Goal: Task Accomplishment & Management: Manage account settings

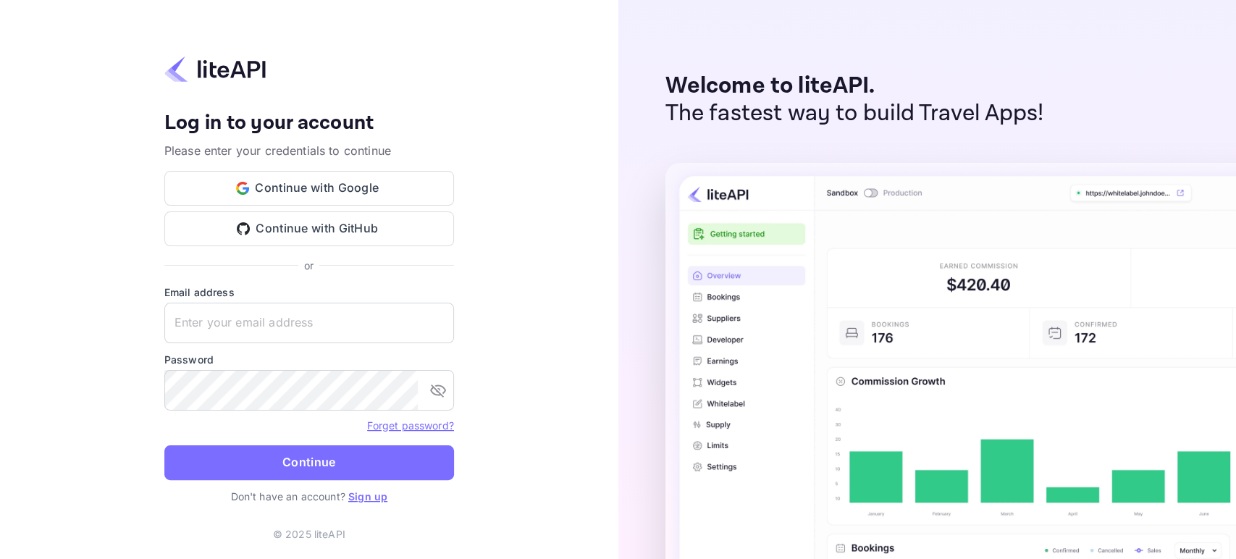
click at [372, 497] on link "Sign up" at bounding box center [367, 496] width 39 height 12
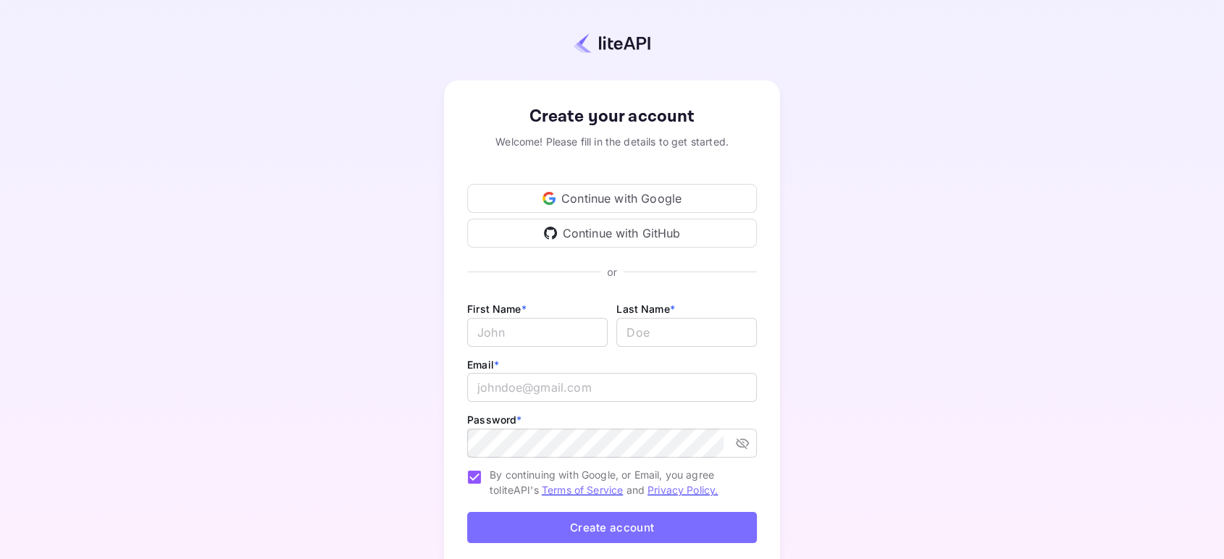
click at [592, 193] on div "Continue with Google" at bounding box center [612, 198] width 290 height 29
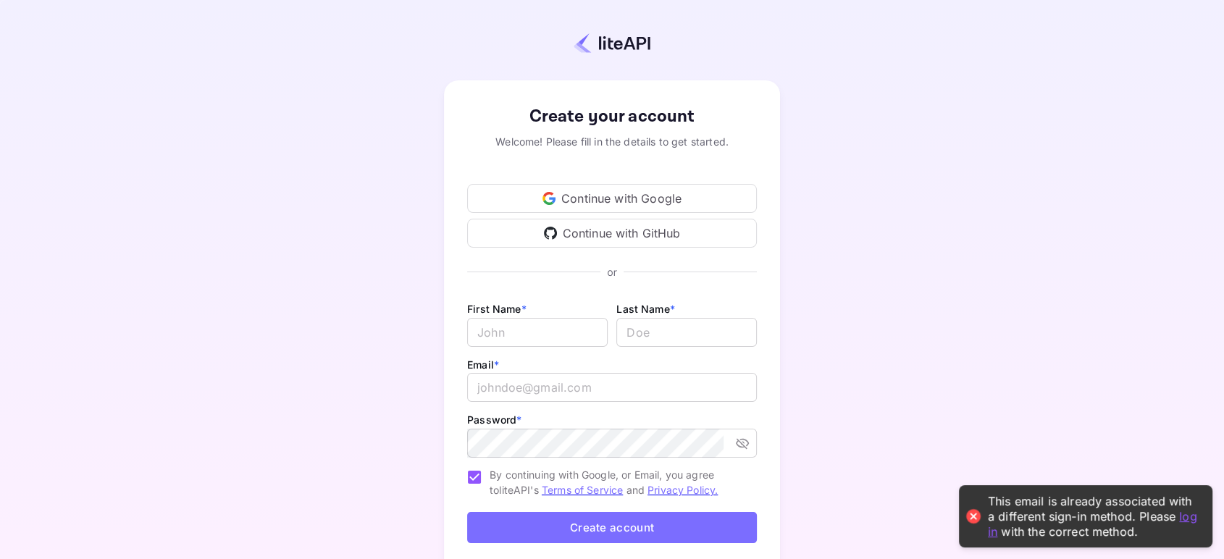
click at [1187, 518] on link "log in" at bounding box center [1092, 523] width 209 height 30
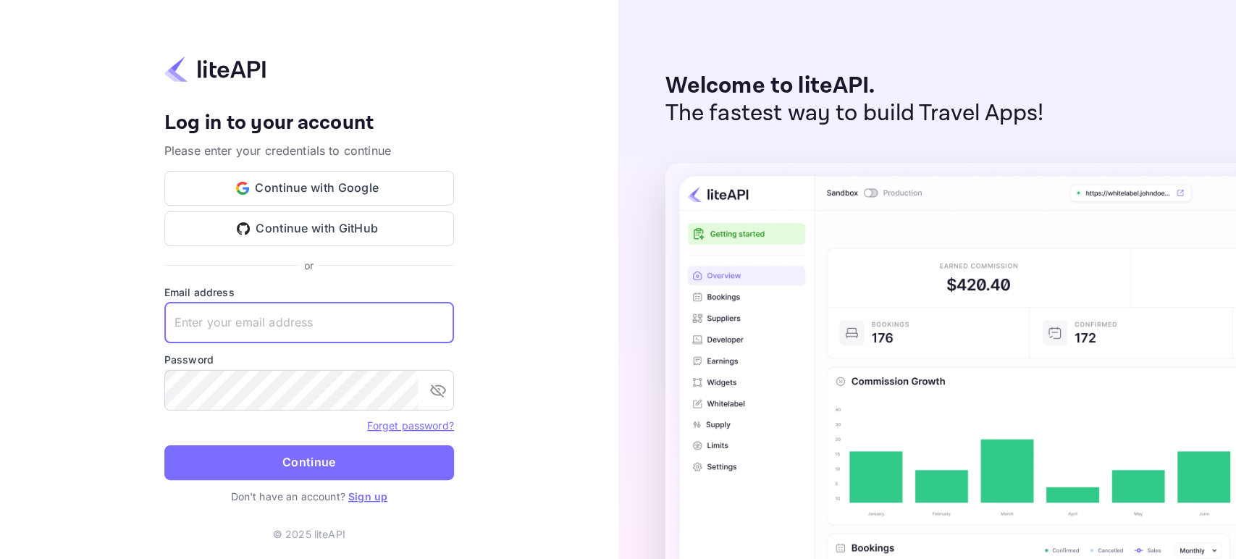
click at [308, 327] on input "text" at bounding box center [309, 323] width 290 height 41
click at [301, 332] on input "badr.bakhouche+agent@nuitee.com" at bounding box center [309, 323] width 290 height 41
click at [304, 329] on input "badr.bakhouche+agent@nuitee.com" at bounding box center [309, 323] width 290 height 41
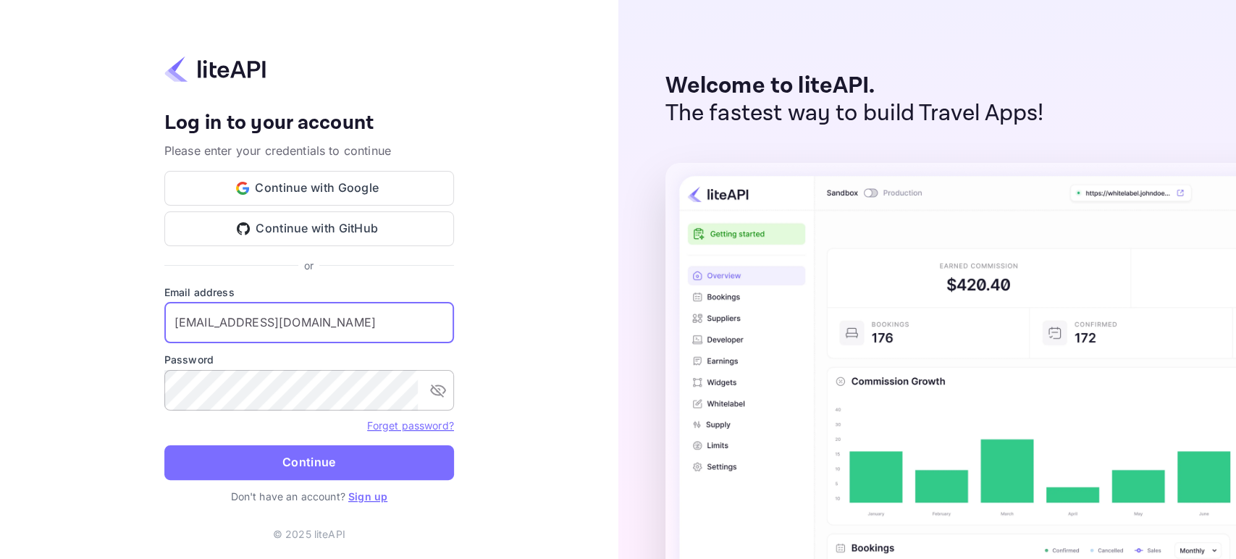
click at [429, 380] on button "toggle password visibility" at bounding box center [438, 390] width 29 height 29
click at [439, 385] on icon "toggle password visibility" at bounding box center [438, 390] width 16 height 11
click at [439, 385] on icon "toggle password visibility" at bounding box center [438, 391] width 16 height 13
click at [439, 385] on icon "toggle password visibility" at bounding box center [438, 390] width 16 height 11
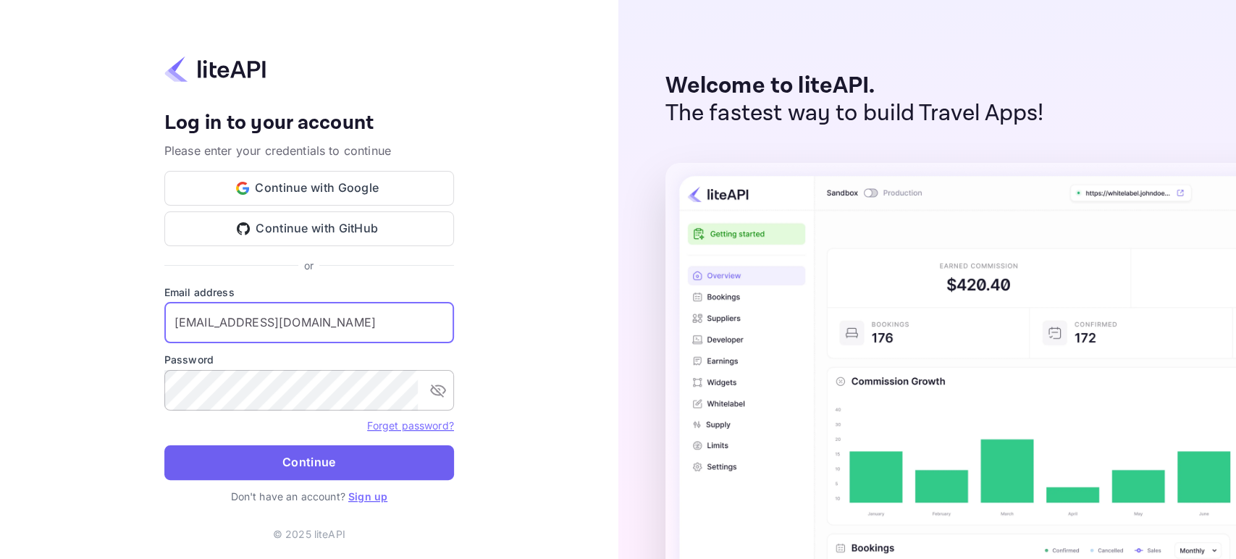
type input "badr.bakhouche@nuitee.com"
click at [406, 462] on button "Continue" at bounding box center [309, 462] width 290 height 35
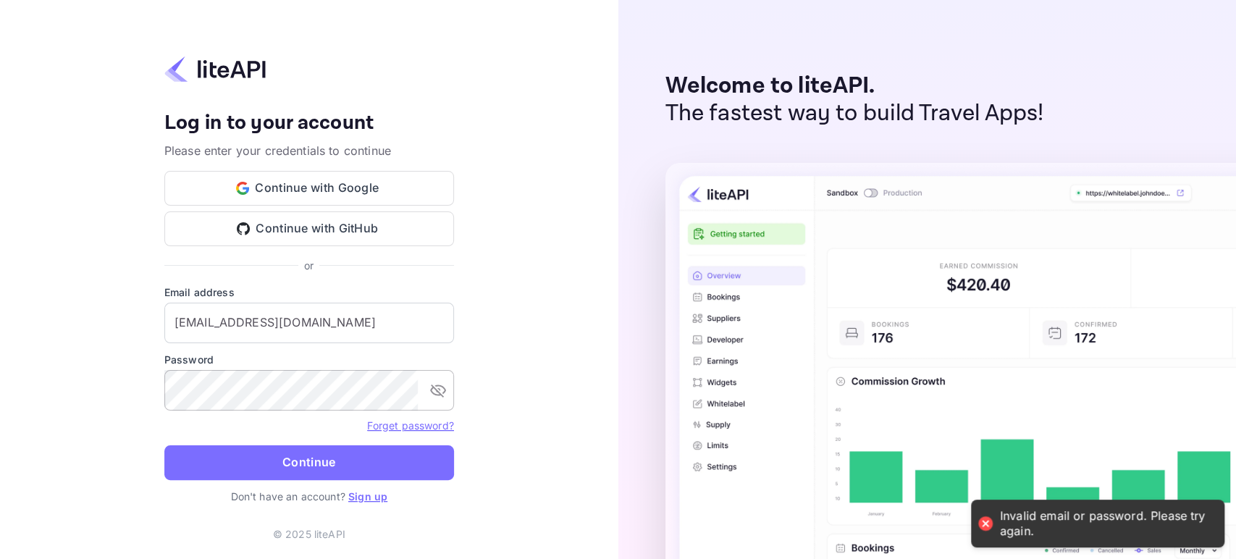
click at [437, 387] on icon "toggle password visibility" at bounding box center [437, 390] width 17 height 17
click at [151, 385] on div "Your account has been created successfully, a confirmation link has been sent t…" at bounding box center [309, 279] width 618 height 559
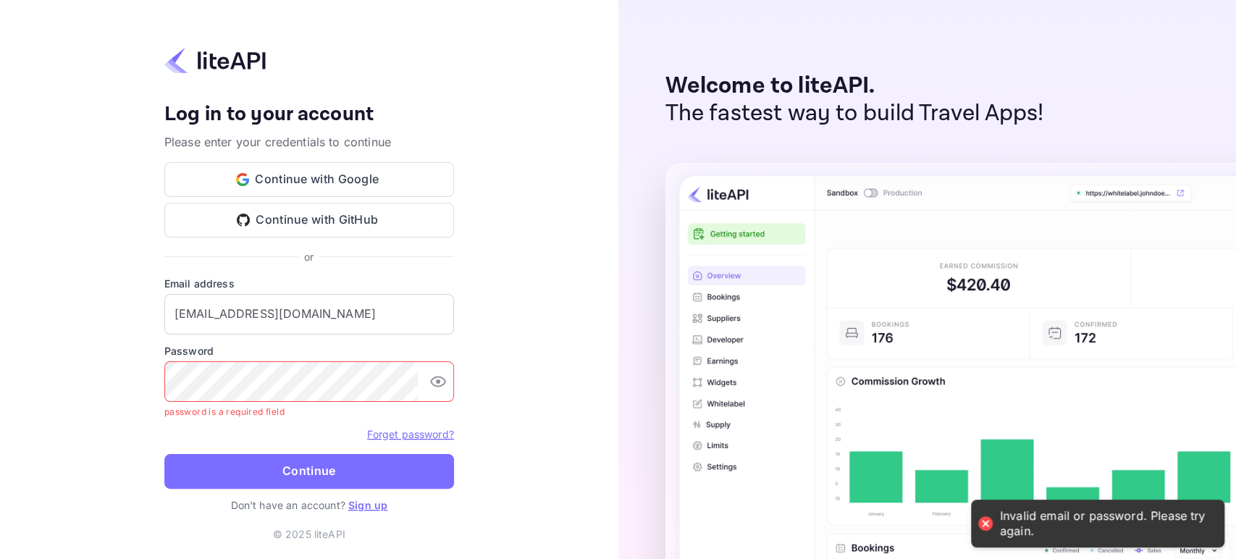
click at [415, 439] on link "Forget password?" at bounding box center [410, 434] width 86 height 12
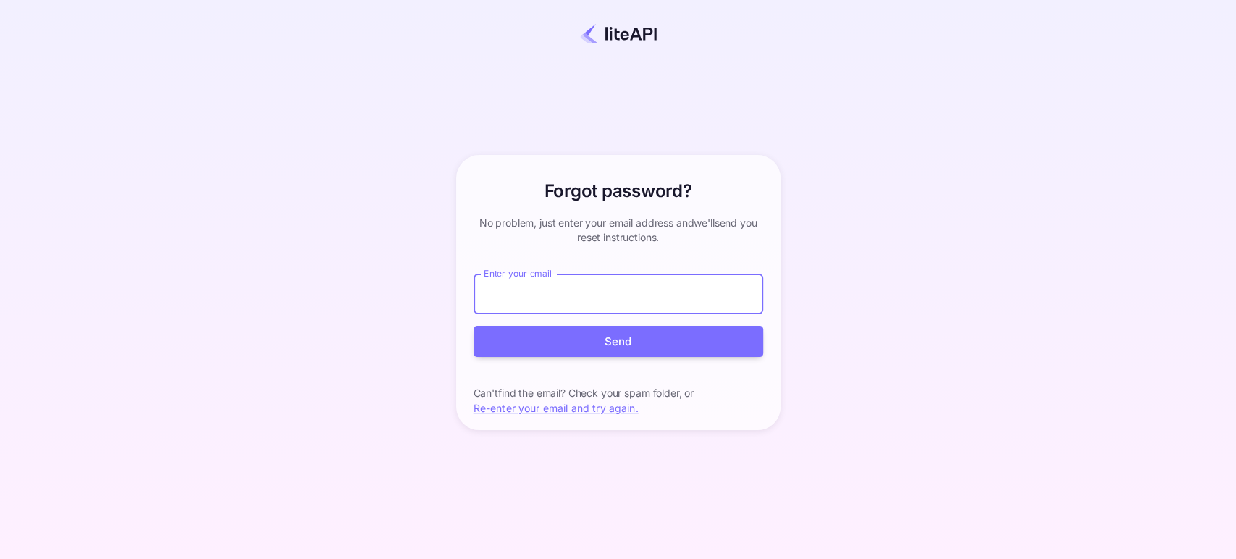
click at [591, 295] on input "Enter your email" at bounding box center [619, 294] width 290 height 41
click at [616, 301] on input "badr.bakhouche+agent@nuitee.com" at bounding box center [619, 294] width 290 height 41
type input "badr.bakhouche@nuitee.com"
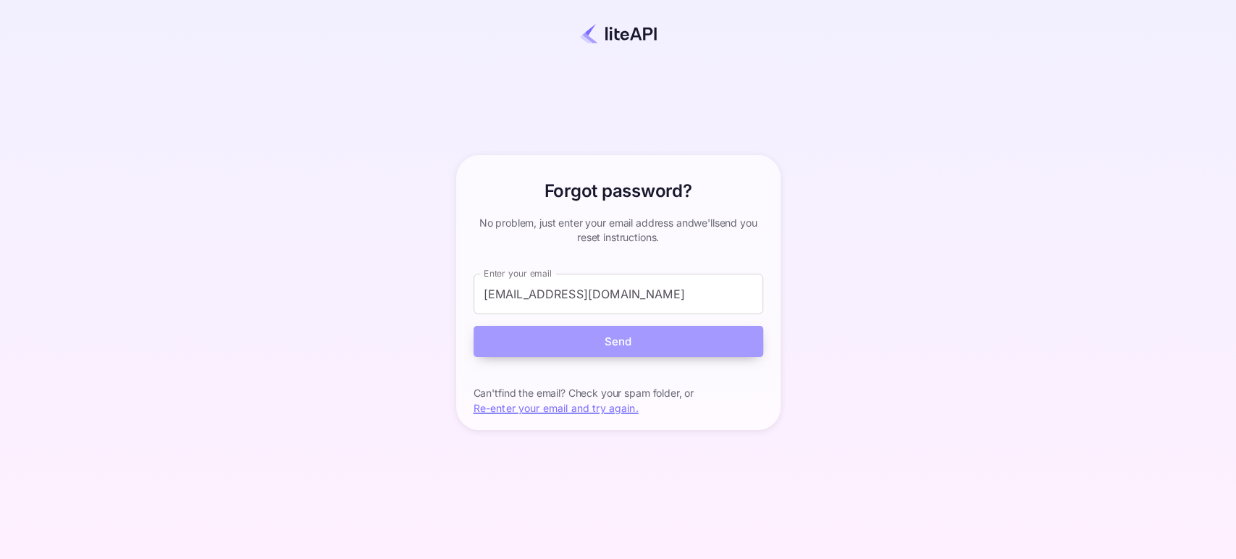
click at [620, 340] on button "Send" at bounding box center [619, 341] width 290 height 31
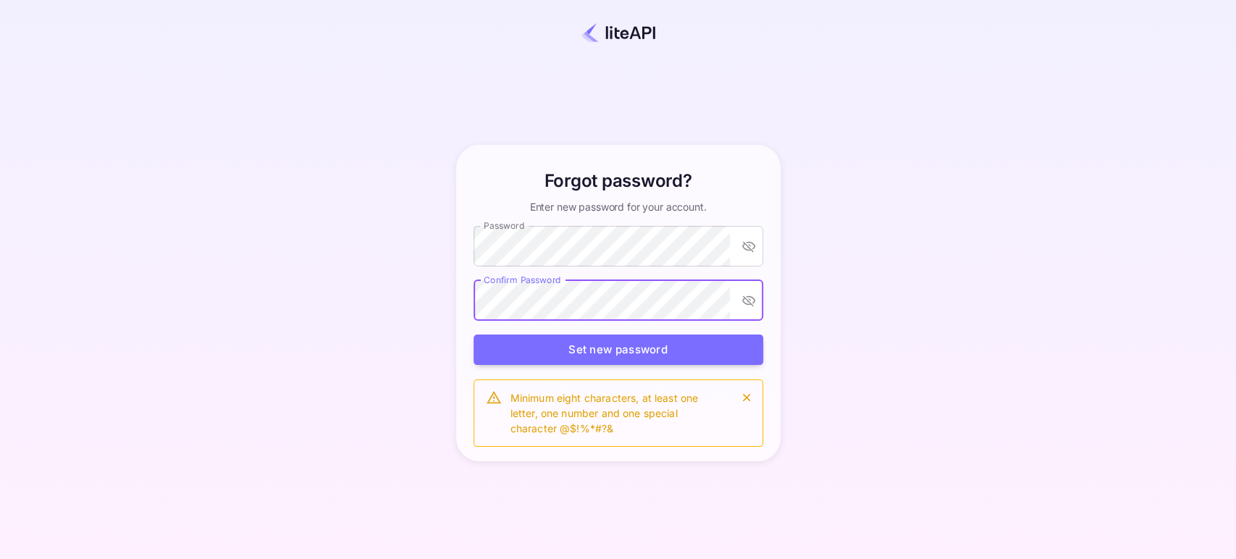
click at [758, 295] on button "toggle password visibility" at bounding box center [749, 300] width 26 height 26
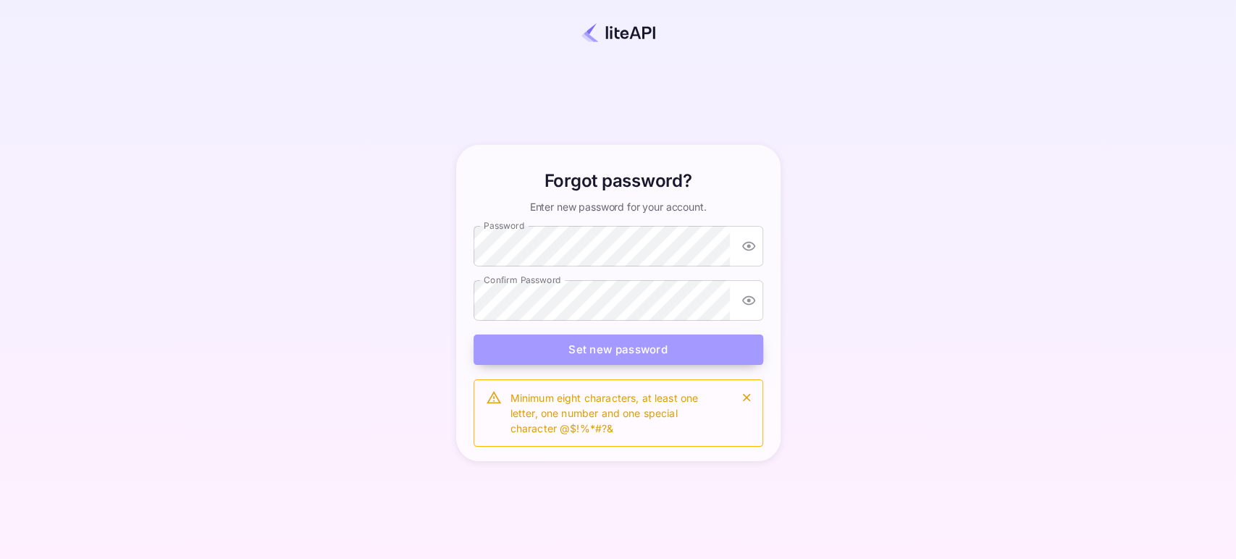
click at [497, 350] on button "Set new password" at bounding box center [619, 350] width 290 height 31
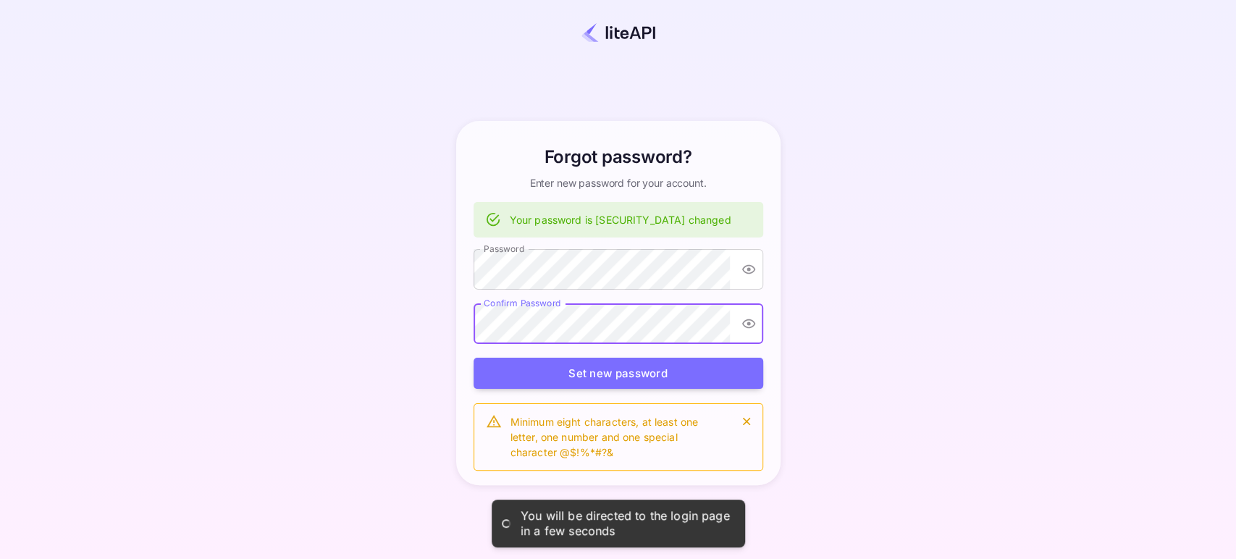
click at [940, 325] on div "Forgot password? Enter new password for your account. Your password is [SECURIT…" at bounding box center [618, 303] width 1109 height 476
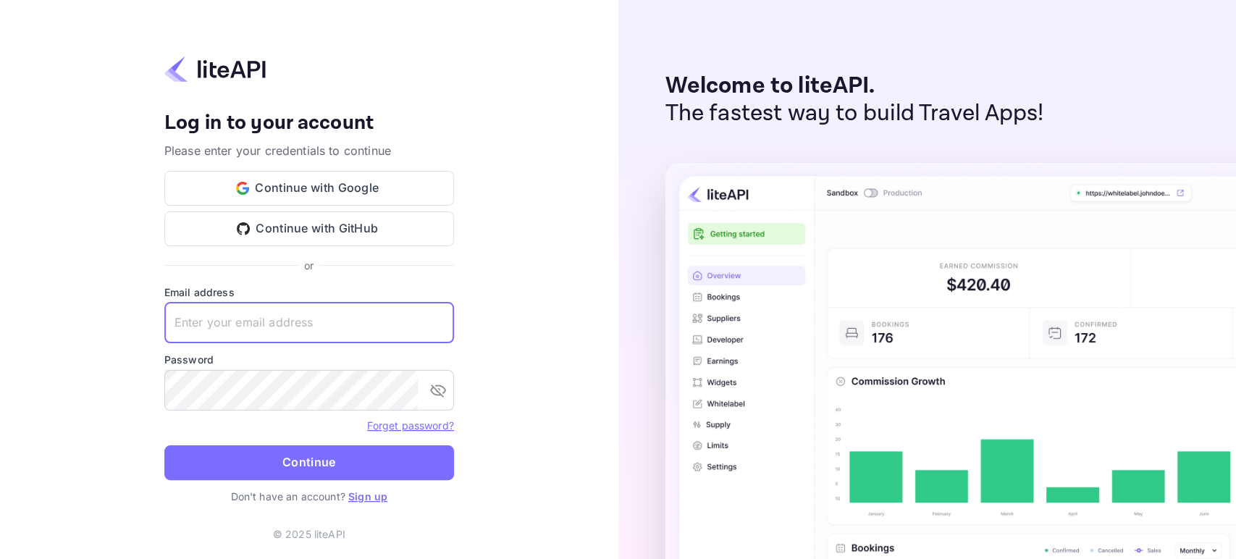
click at [293, 326] on input "text" at bounding box center [309, 323] width 290 height 41
click at [348, 319] on input "text" at bounding box center [309, 323] width 290 height 41
type input "bad"
